Goal: Transaction & Acquisition: Purchase product/service

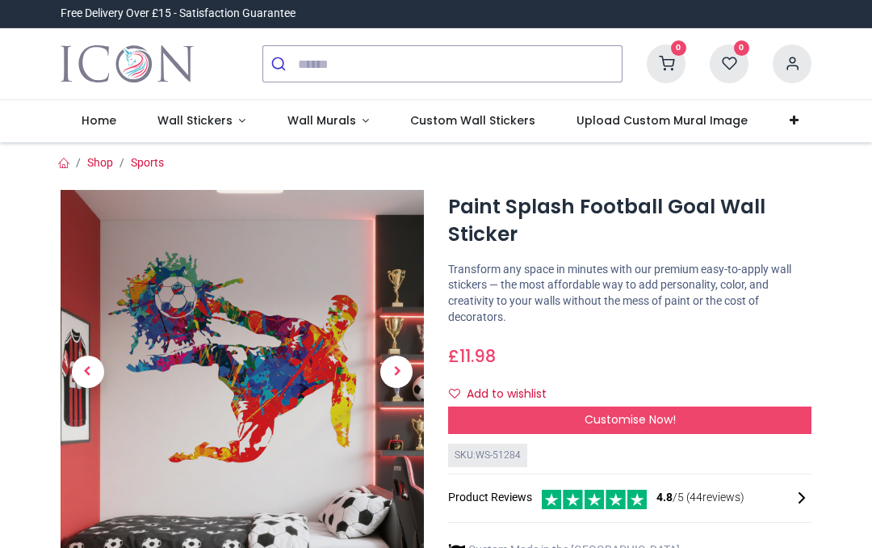
scroll to position [-1, 0]
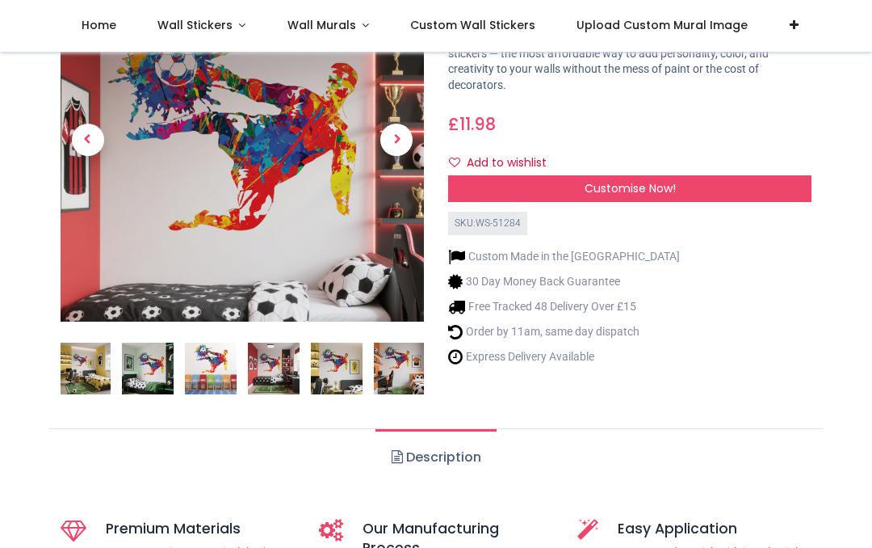
scroll to position [82, 0]
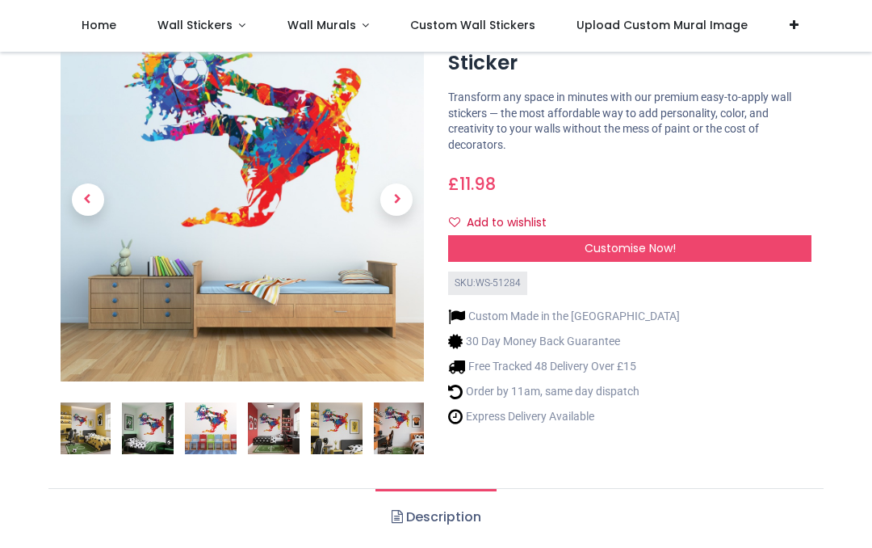
click at [802, 397] on div "Custom Made in the UK 30 Day Money Back Guarantee Free Tracked 48 Delivery Over…" at bounding box center [630, 364] width 364 height 138
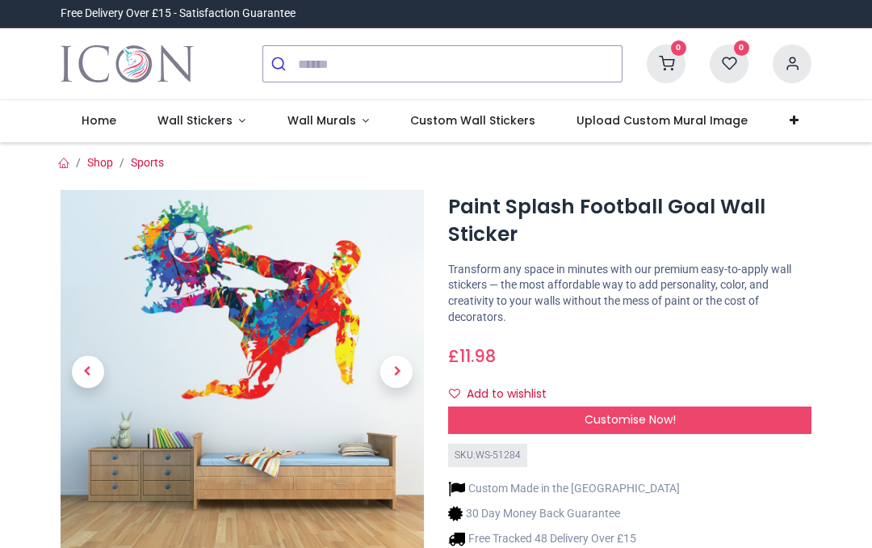
scroll to position [0, 0]
click at [212, 122] on span "Wall Stickers" at bounding box center [195, 120] width 75 height 16
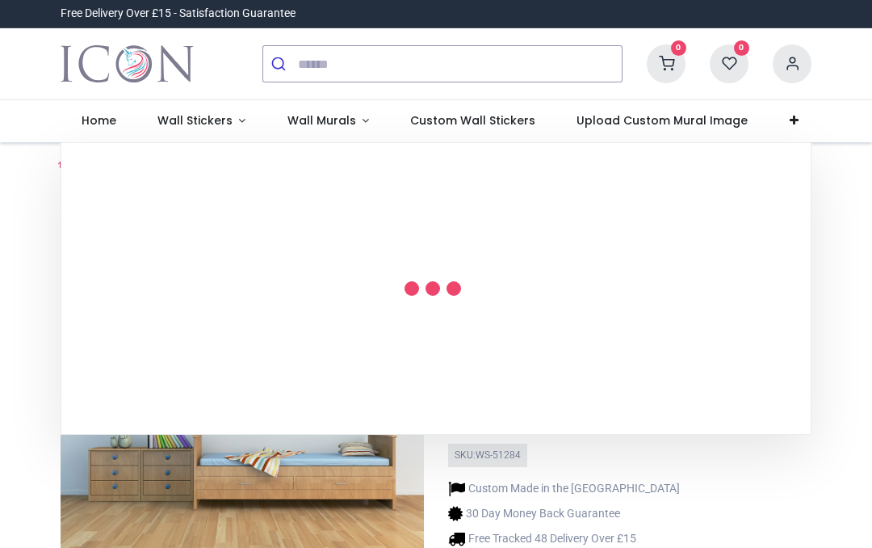
click at [240, 122] on link "Wall Stickers" at bounding box center [202, 121] width 130 height 42
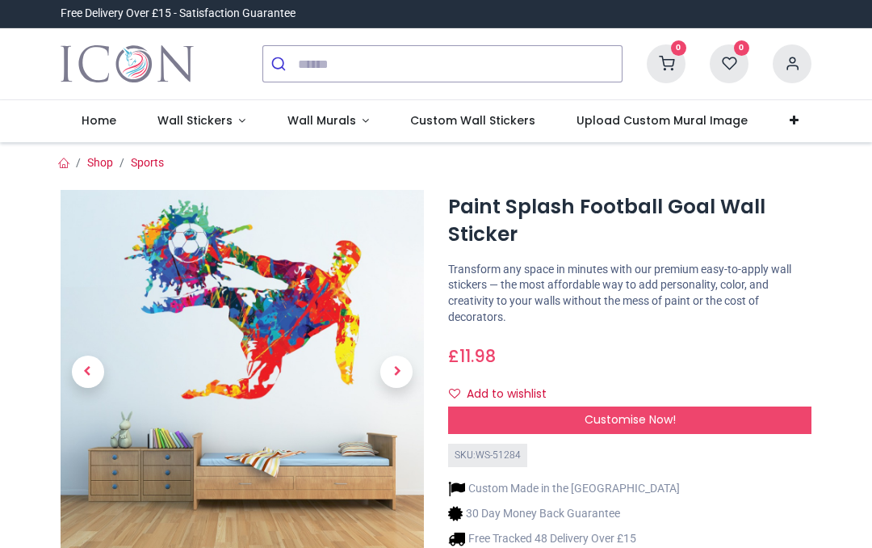
click at [270, 275] on img at bounding box center [243, 372] width 364 height 364
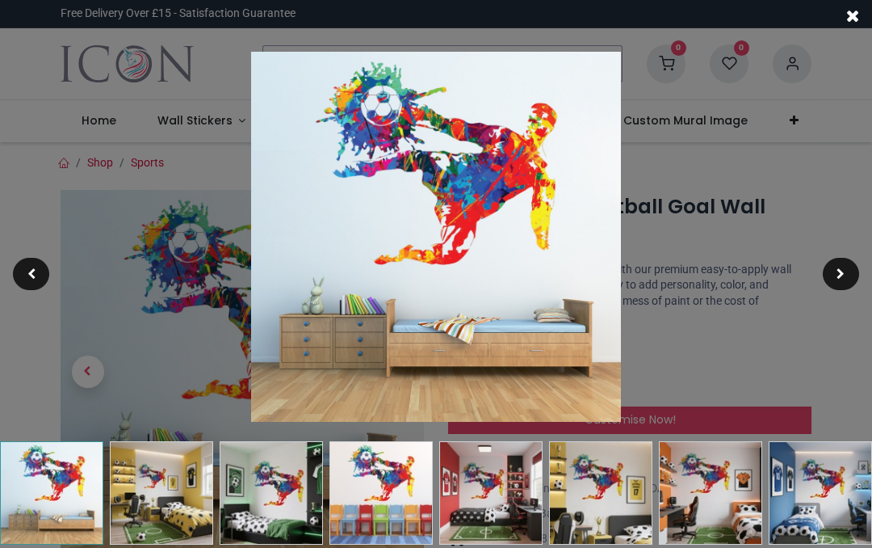
click at [701, 300] on div at bounding box center [436, 274] width 872 height 548
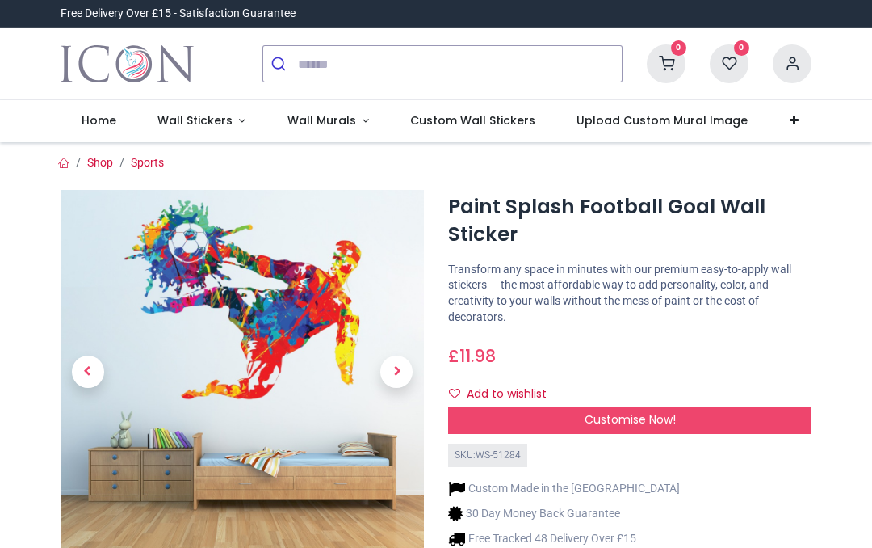
click at [245, 121] on link "Wall Stickers" at bounding box center [202, 121] width 130 height 42
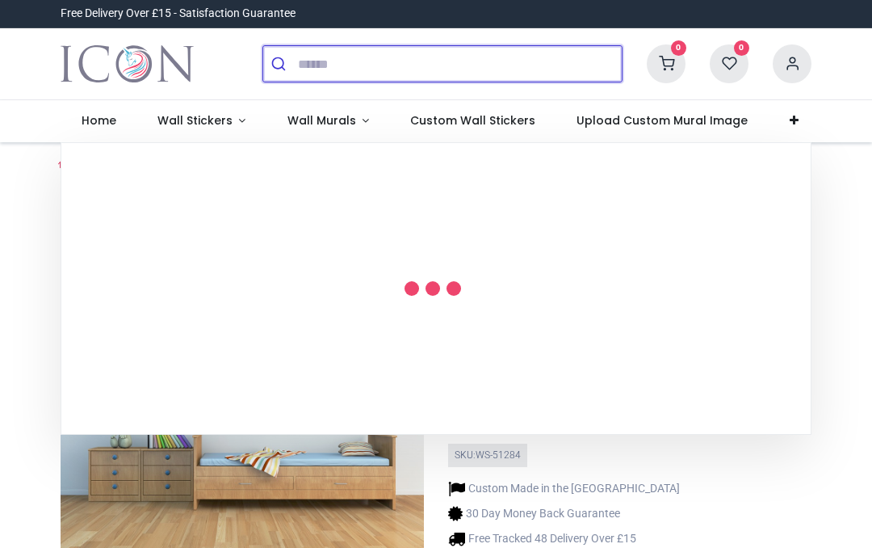
click at [377, 63] on input "search" at bounding box center [460, 64] width 324 height 36
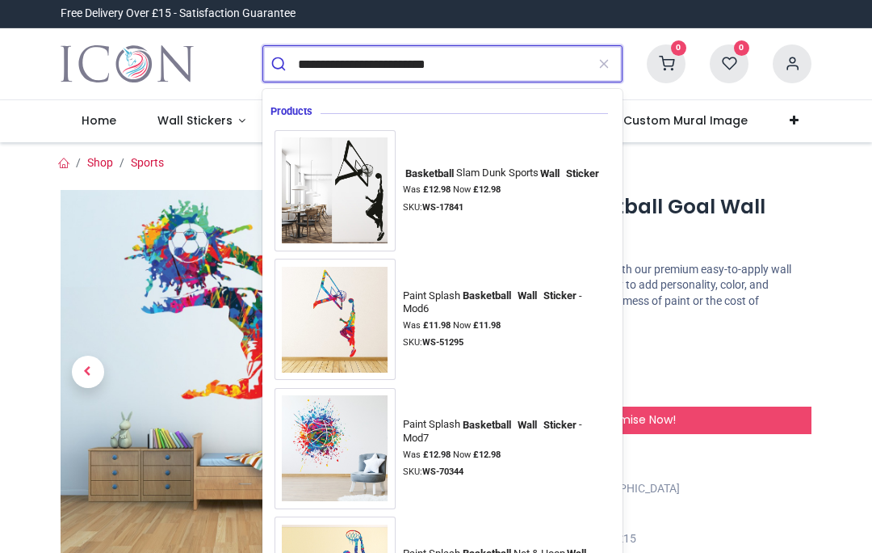
type input "**********"
click at [280, 64] on button "submit" at bounding box center [280, 64] width 35 height 36
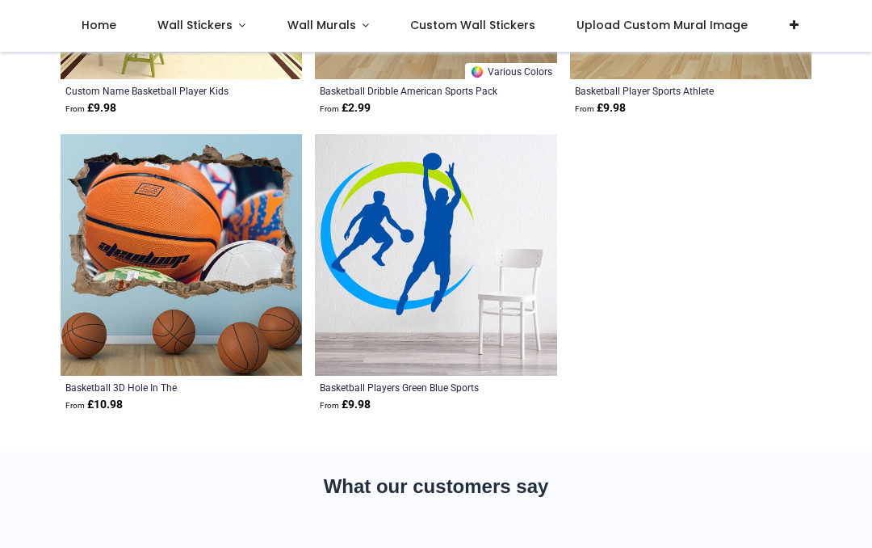
scroll to position [6041, 0]
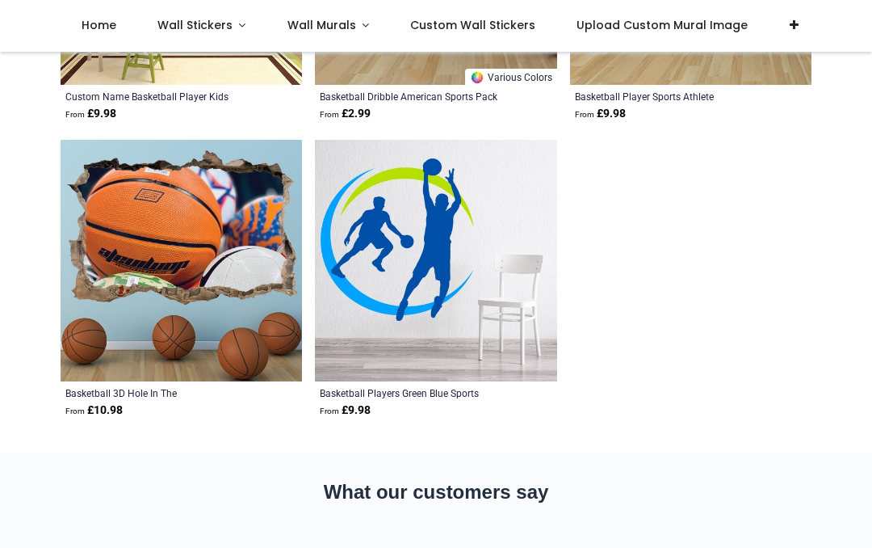
click at [145, 193] on img at bounding box center [182, 261] width 242 height 242
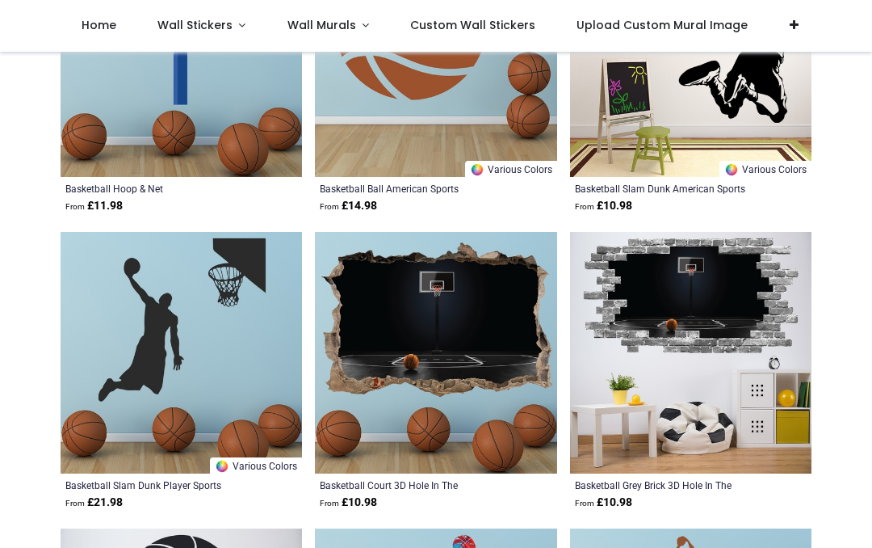
scroll to position [4167, 0]
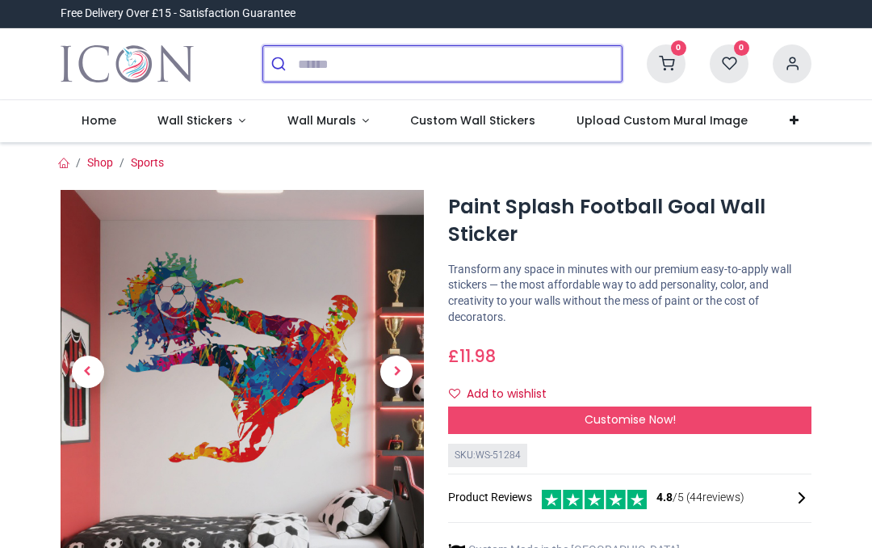
click at [351, 70] on input "search" at bounding box center [460, 64] width 324 height 36
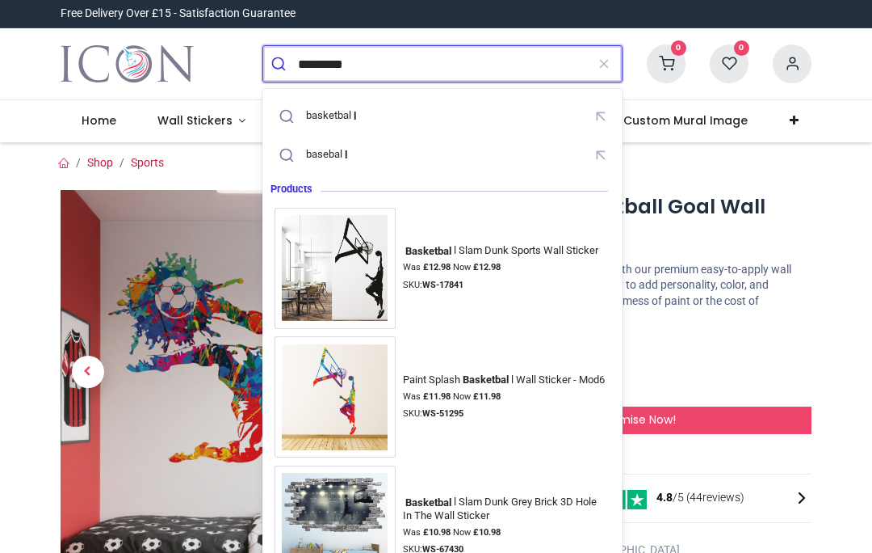
type input "**********"
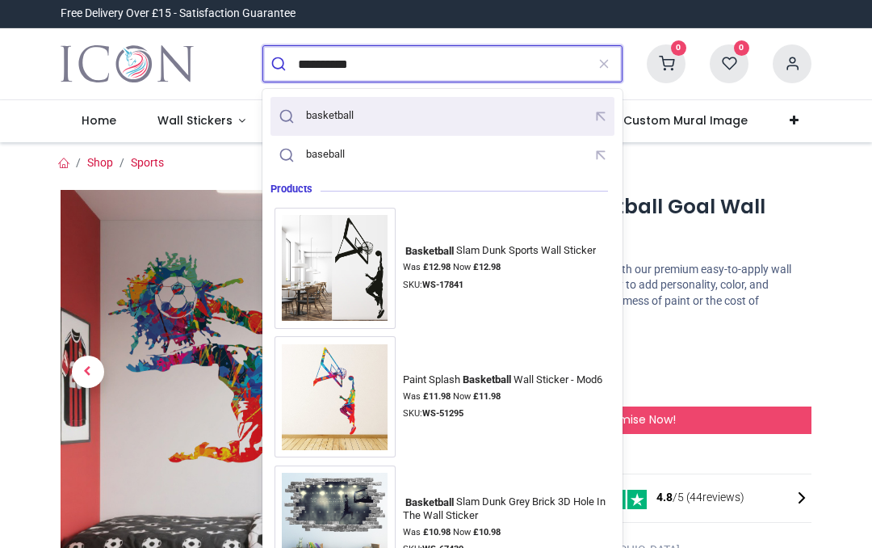
click at [342, 113] on div "basketball" at bounding box center [330, 115] width 48 height 13
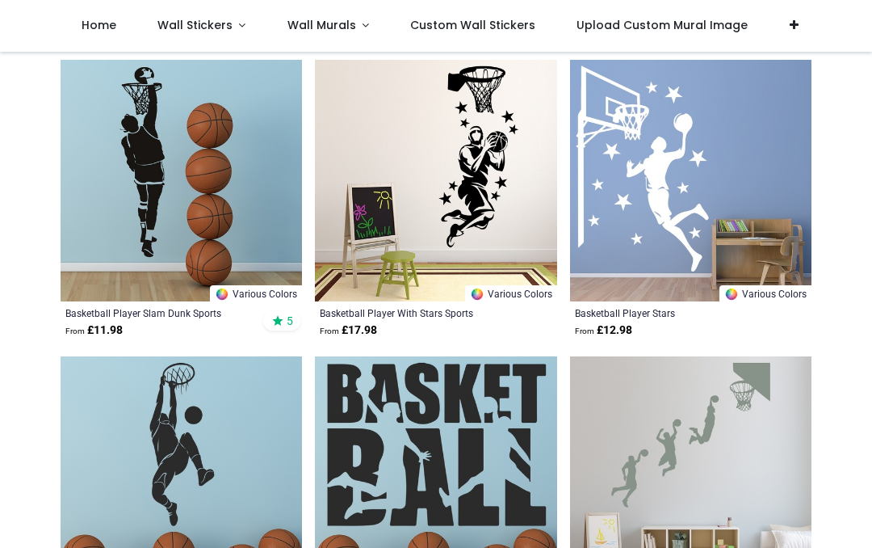
scroll to position [780, 0]
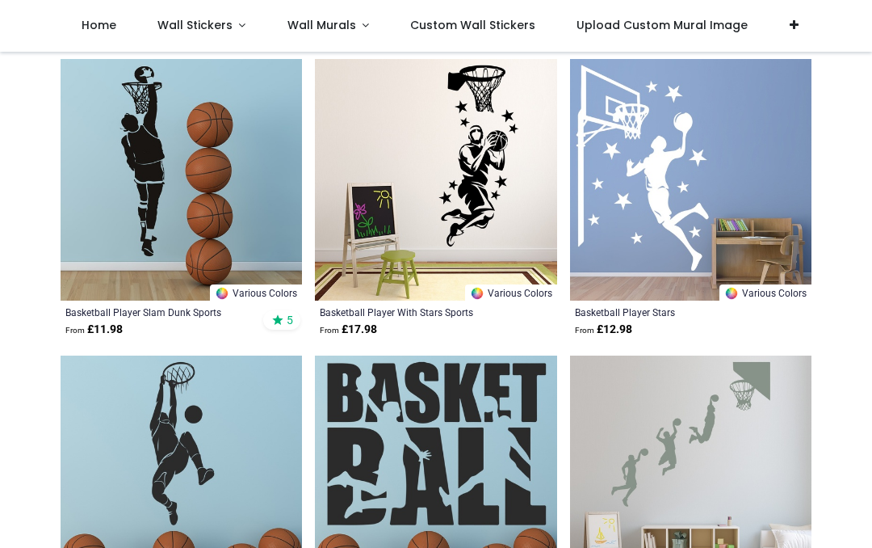
click at [133, 149] on img at bounding box center [182, 180] width 242 height 242
click at [144, 155] on img at bounding box center [182, 180] width 242 height 242
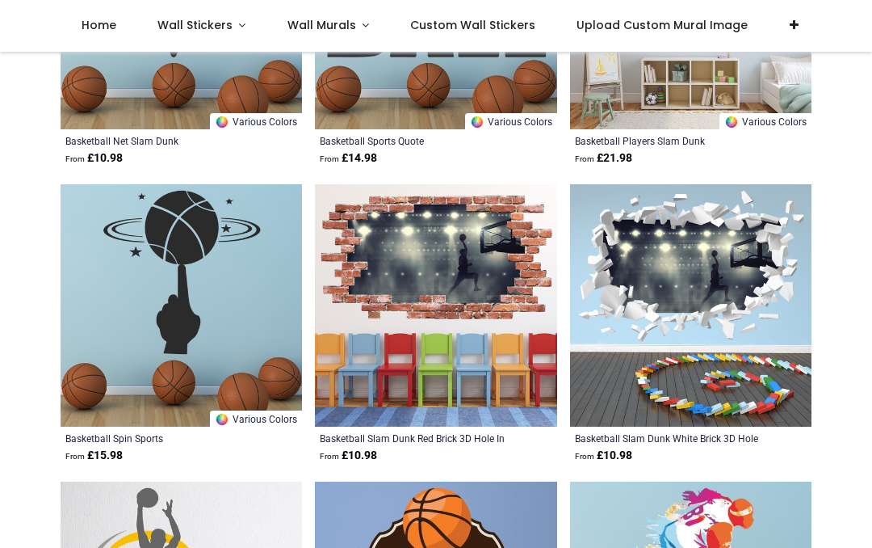
scroll to position [1251, 0]
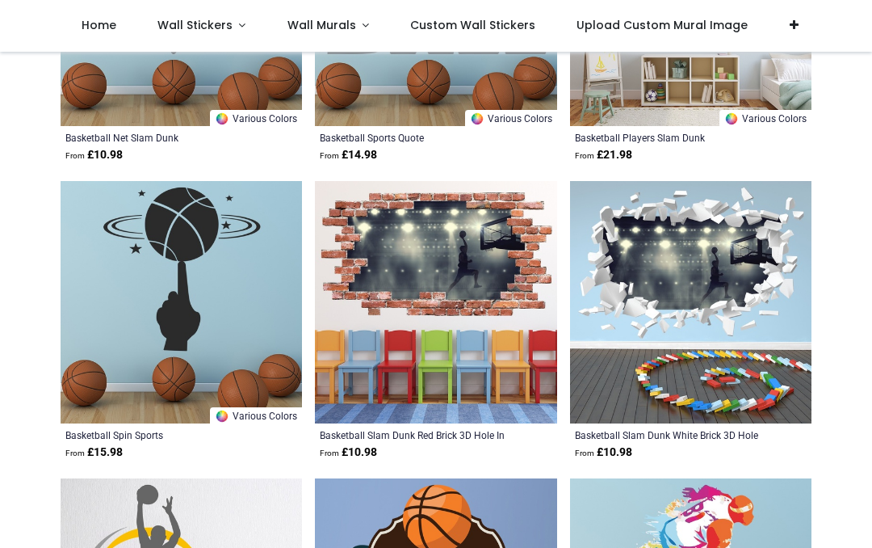
click at [227, 284] on img at bounding box center [182, 302] width 242 height 242
click at [737, 286] on img at bounding box center [691, 302] width 242 height 242
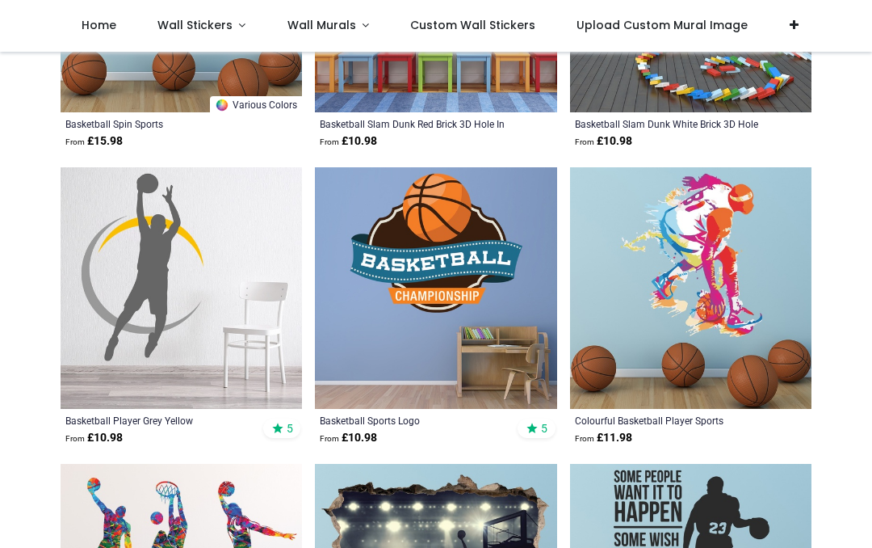
click at [482, 250] on img at bounding box center [436, 288] width 242 height 242
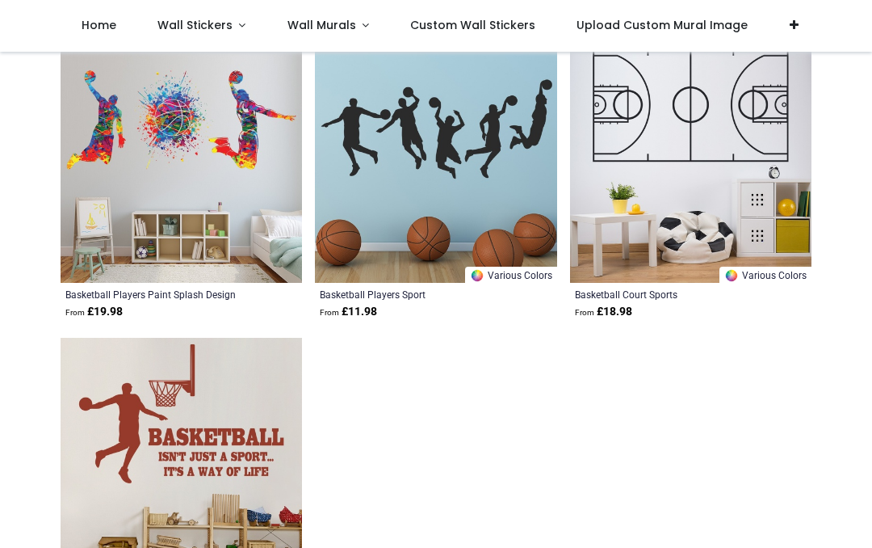
scroll to position [2579, 0]
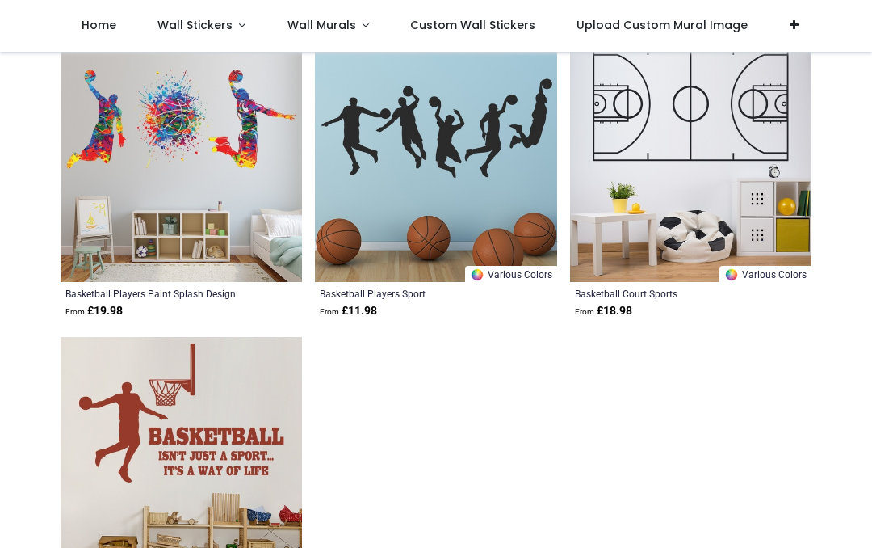
click at [179, 120] on img at bounding box center [182, 161] width 242 height 242
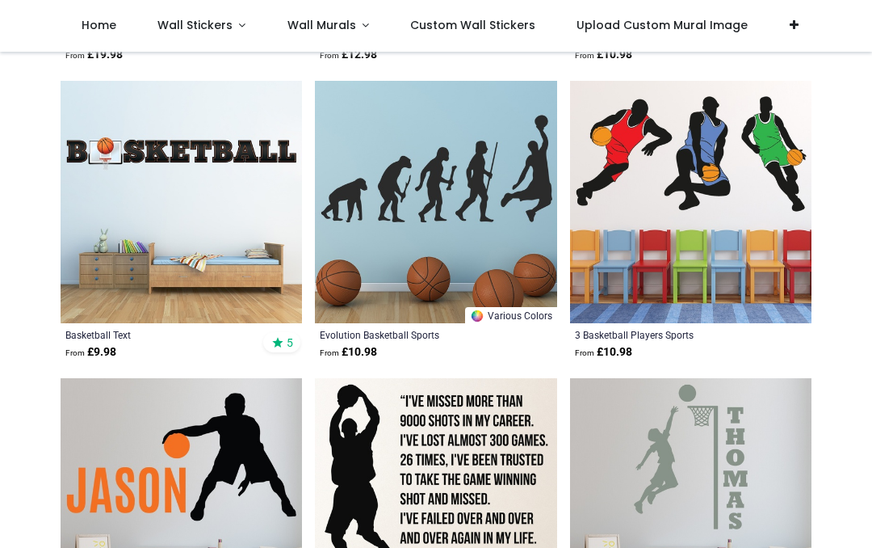
scroll to position [3092, 0]
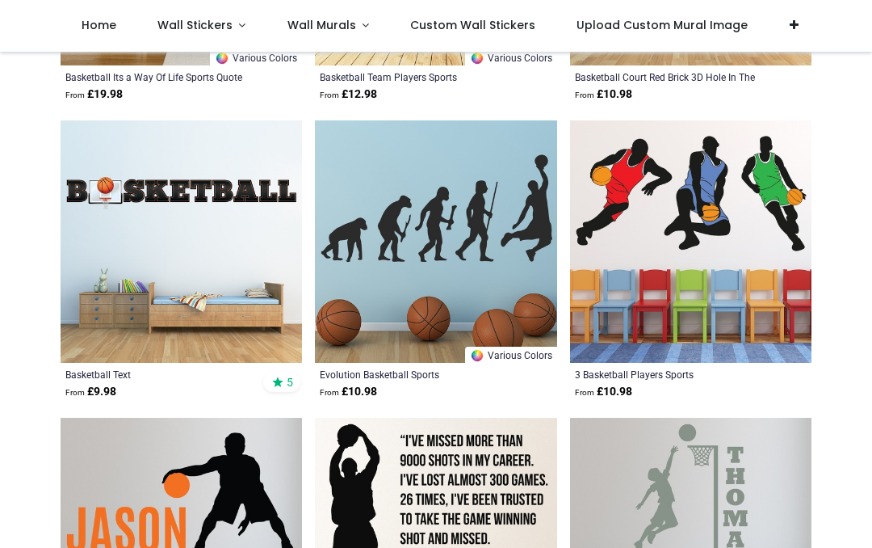
click at [723, 184] on img at bounding box center [691, 241] width 242 height 242
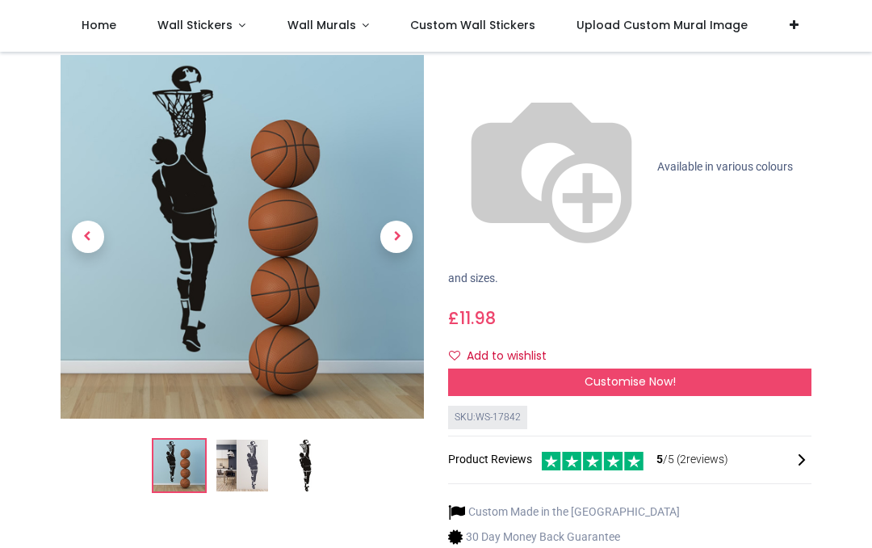
scroll to position [181, 0]
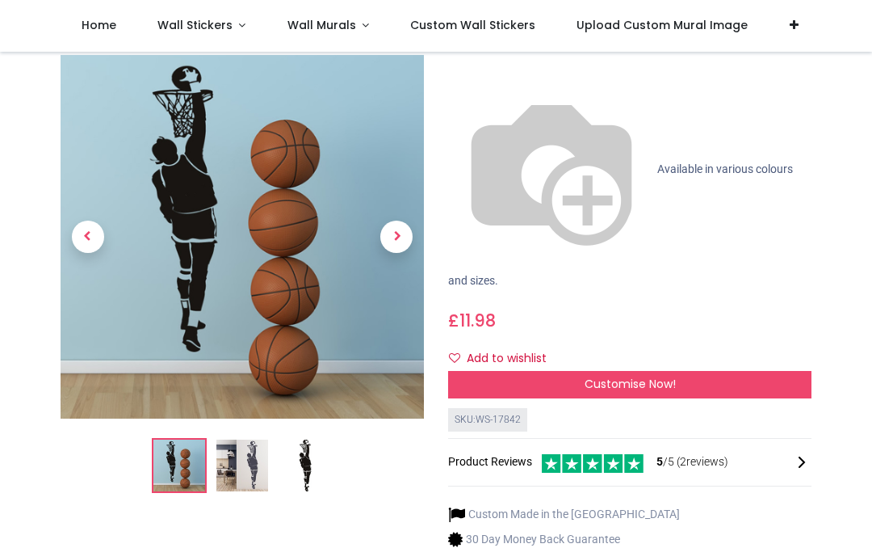
click at [395, 221] on span "Next" at bounding box center [396, 237] width 32 height 32
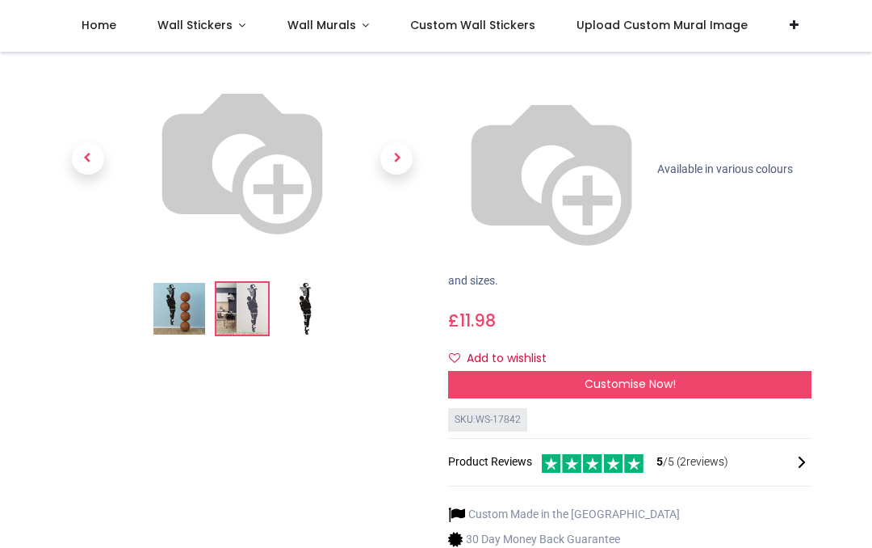
click at [406, 175] on span "Next" at bounding box center [396, 159] width 32 height 32
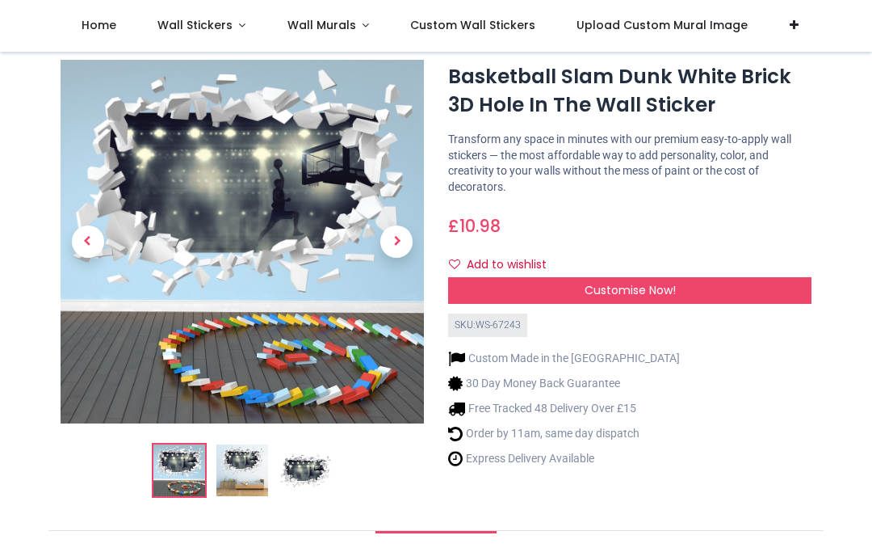
scroll to position [36, 0]
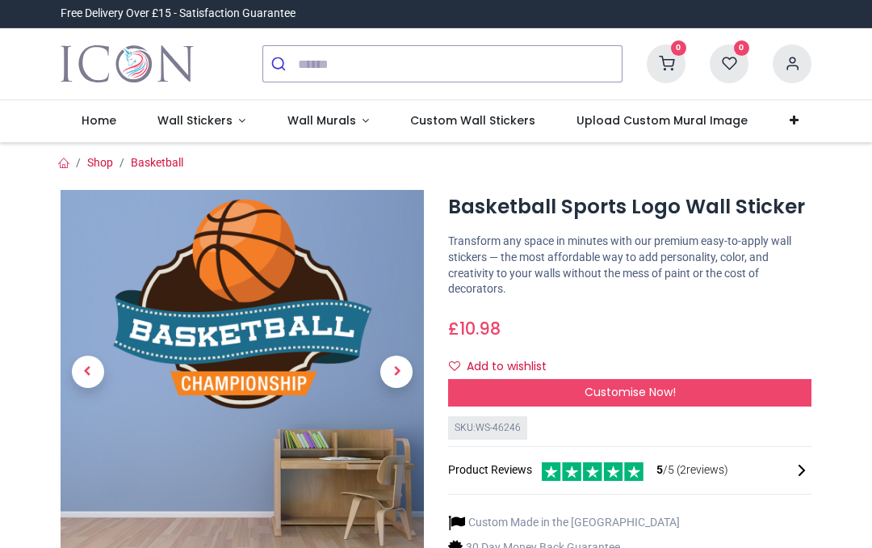
click at [406, 369] on span "Next" at bounding box center [396, 371] width 32 height 32
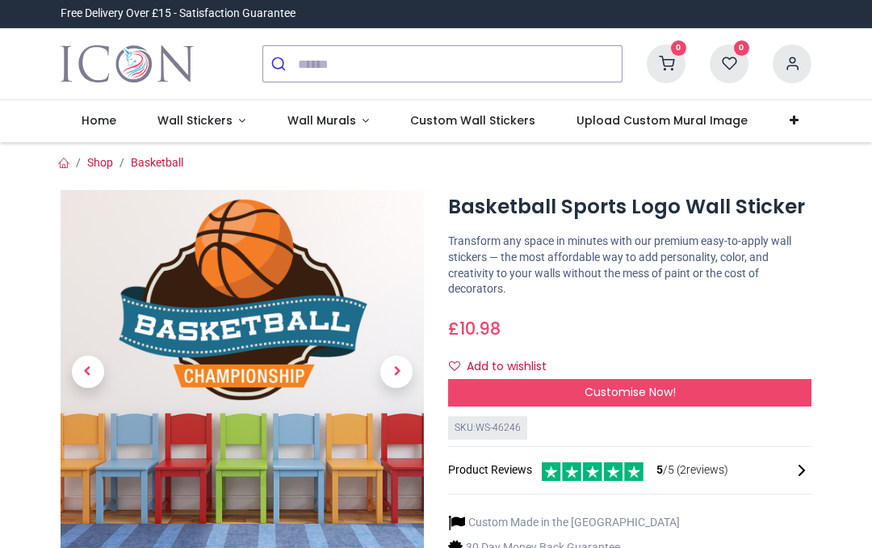
click at [402, 359] on span "Next" at bounding box center [396, 371] width 32 height 32
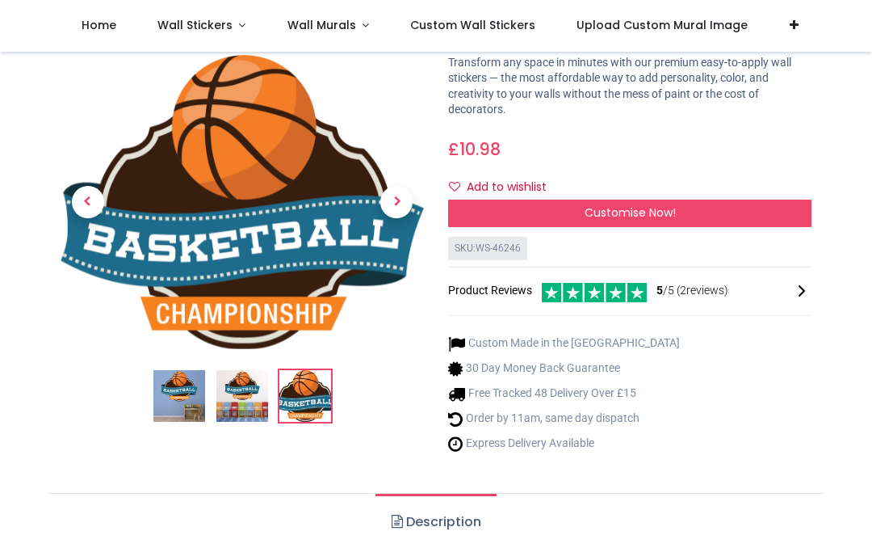
scroll to position [90, 0]
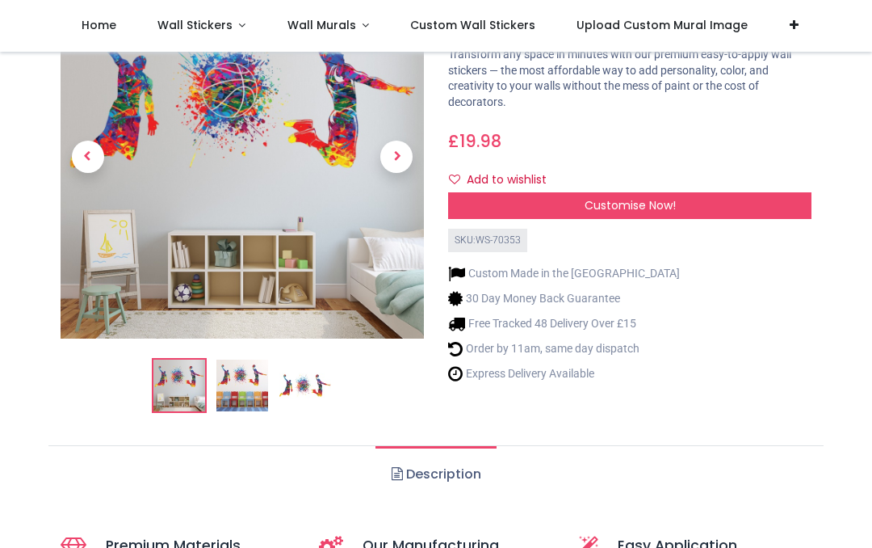
scroll to position [126, 0]
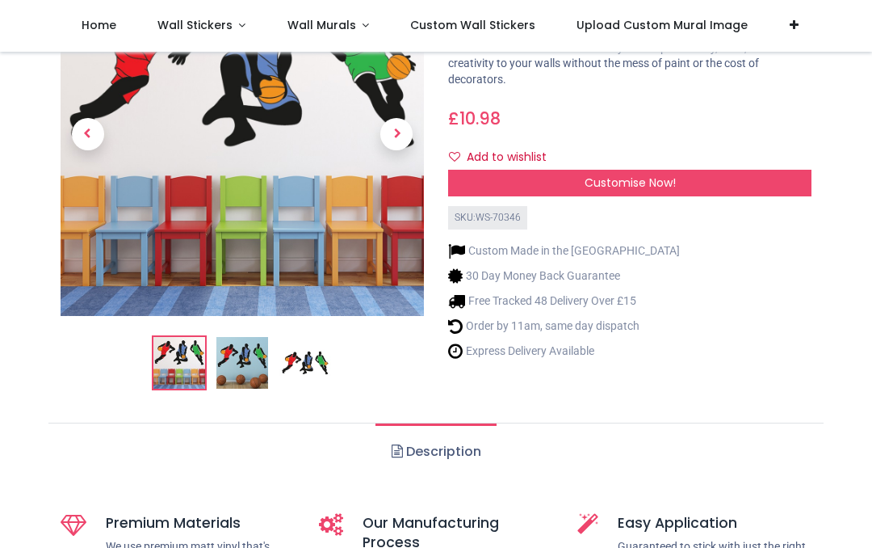
scroll to position [183, 0]
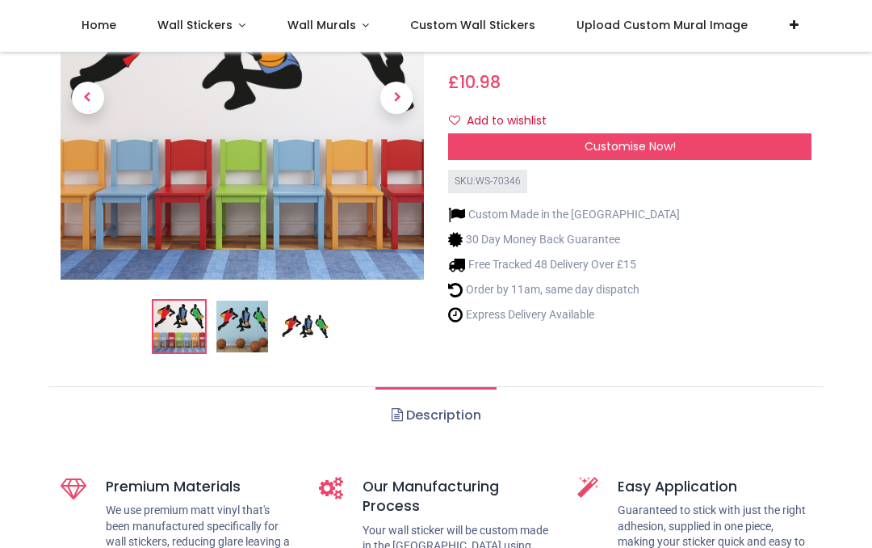
click at [634, 143] on span "Customise Now!" at bounding box center [630, 146] width 91 height 16
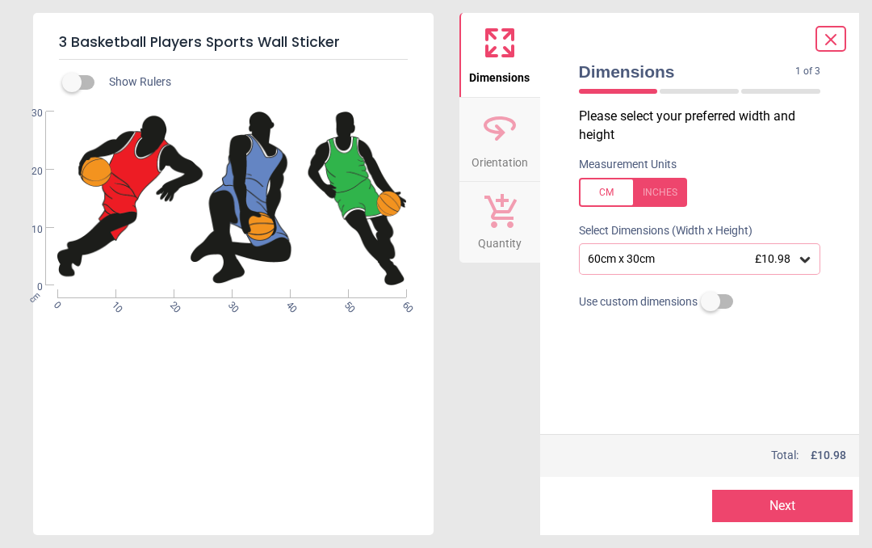
click at [817, 263] on div "60cm x 30cm £10.98" at bounding box center [700, 258] width 242 height 31
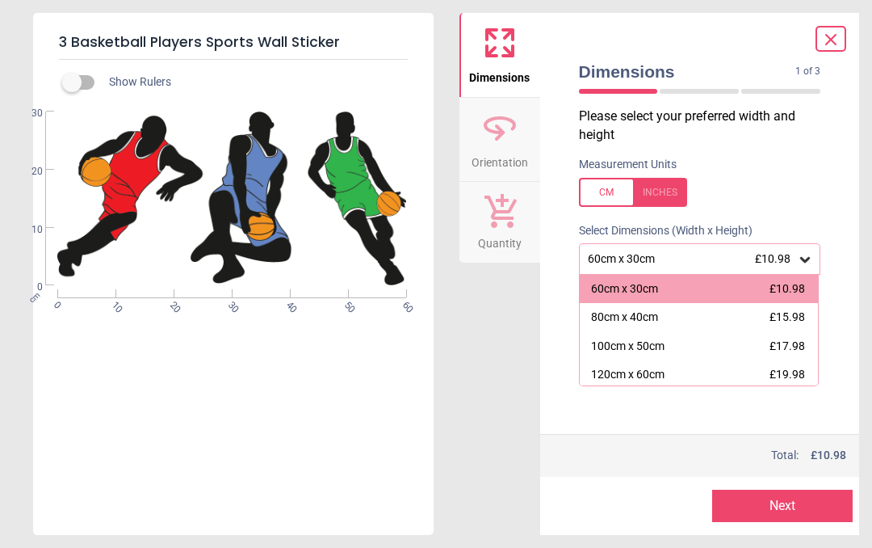
click at [820, 162] on div "Measurement Units" at bounding box center [700, 181] width 268 height 63
click at [813, 181] on label at bounding box center [700, 192] width 242 height 29
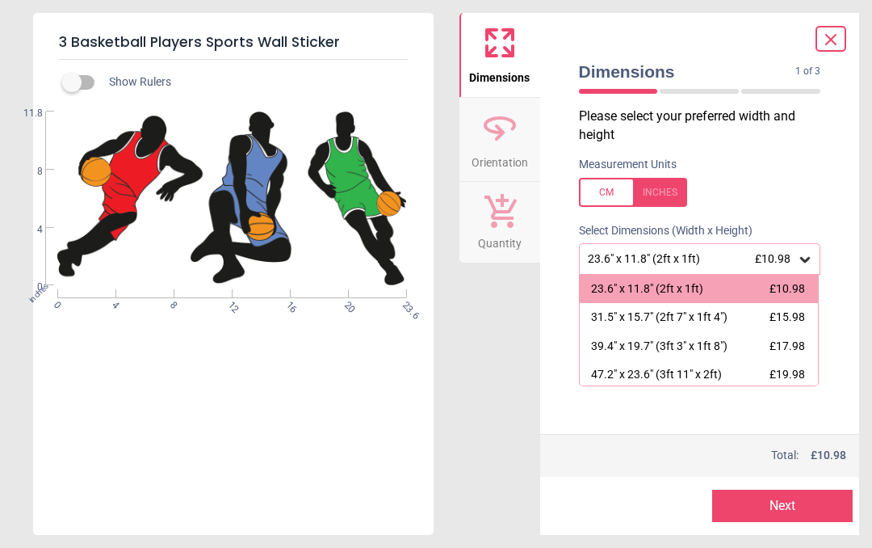
click at [670, 183] on div at bounding box center [633, 192] width 108 height 29
